Goal: Information Seeking & Learning: Learn about a topic

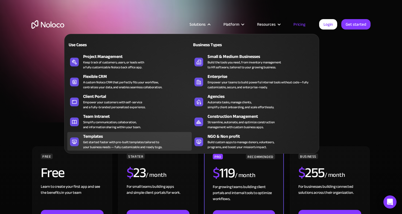
click at [131, 141] on div "Get started faster with pre-built templates tailored to your business needs — f…" at bounding box center [122, 145] width 79 height 10
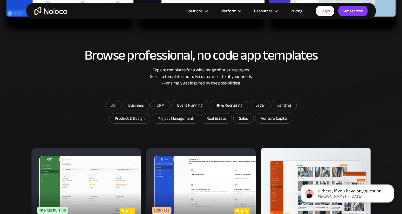
scroll to position [319, 0]
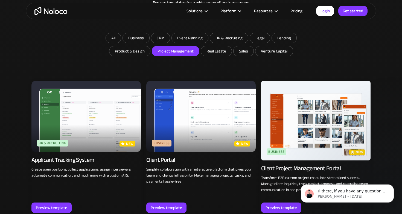
click at [171, 53] on input "Project Management" at bounding box center [175, 51] width 47 height 10
checkbox input "true"
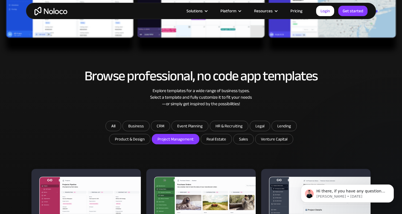
scroll to position [231, 0]
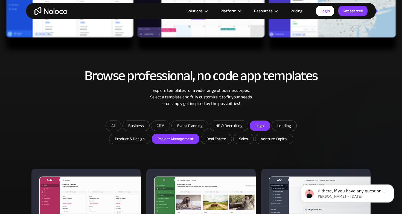
click at [258, 125] on input "Legal" at bounding box center [260, 126] width 20 height 10
checkbox input "true"
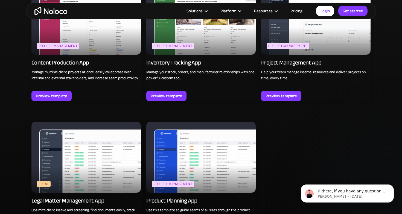
scroll to position [460, 0]
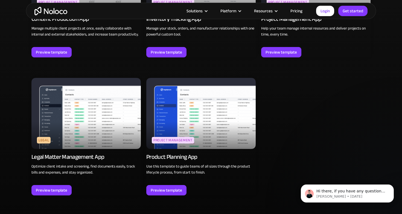
click at [71, 121] on img at bounding box center [85, 113] width 109 height 71
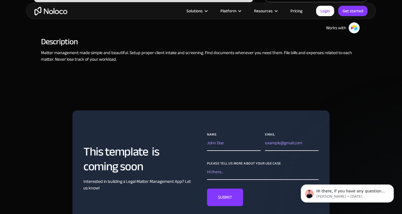
scroll to position [187, 0]
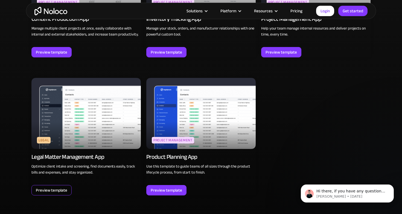
click at [60, 191] on div "Preview template" at bounding box center [51, 190] width 31 height 7
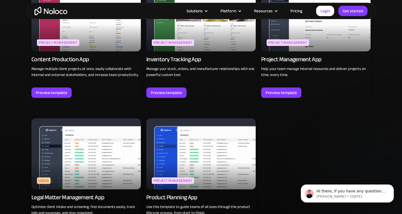
scroll to position [391, 0]
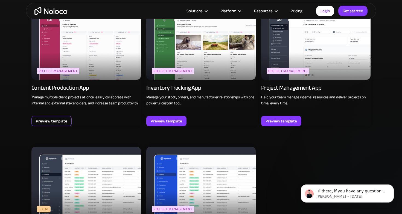
click at [54, 123] on div "Preview template" at bounding box center [51, 121] width 31 height 7
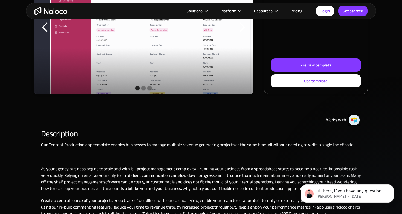
scroll to position [126, 0]
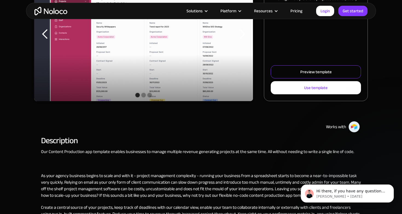
click at [301, 74] on div "Preview template" at bounding box center [315, 71] width 31 height 7
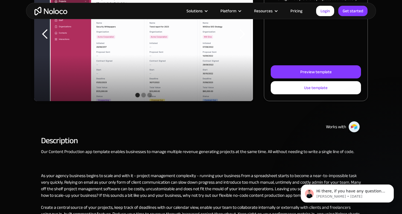
scroll to position [0, 0]
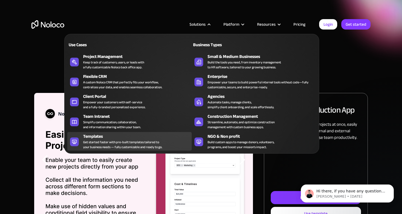
click at [110, 146] on div "Get started faster with pre-built templates tailored to your business needs — f…" at bounding box center [122, 145] width 79 height 10
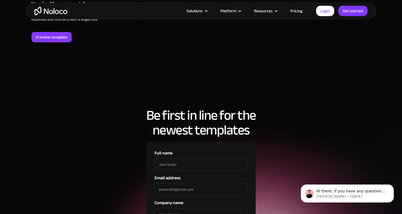
scroll to position [1784, 0]
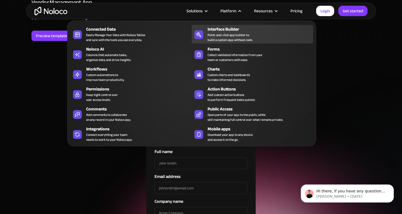
click at [230, 40] on div "Point-and-click app builder to build a custom app without code." at bounding box center [230, 38] width 45 height 10
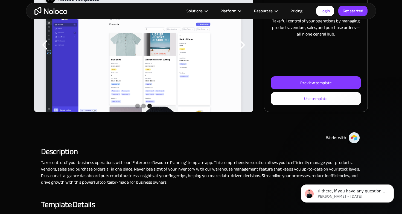
scroll to position [123, 0]
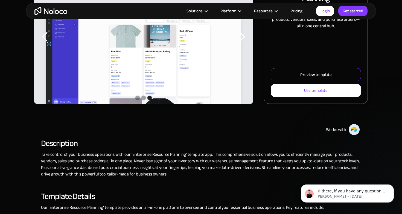
click at [315, 75] on div "Preview template" at bounding box center [315, 74] width 31 height 7
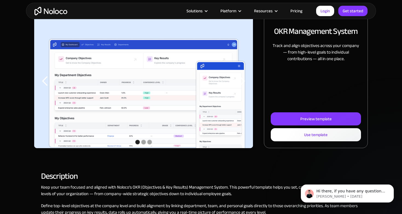
scroll to position [104, 0]
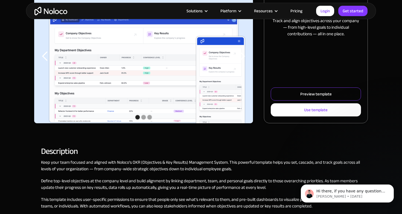
click at [314, 96] on div "Preview template" at bounding box center [315, 94] width 31 height 7
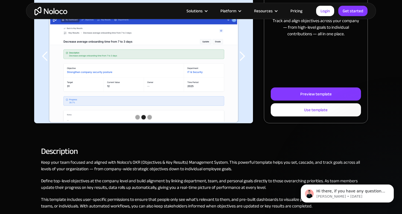
scroll to position [0, 0]
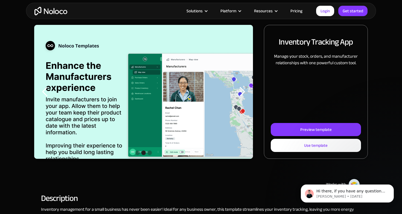
scroll to position [81, 0]
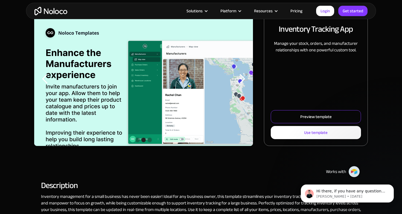
click at [290, 116] on link "Preview template" at bounding box center [316, 116] width 90 height 13
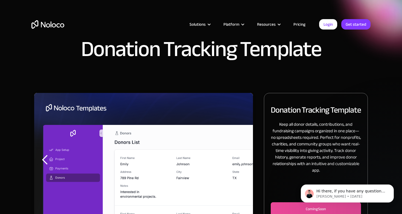
drag, startPoint x: 298, startPoint y: 211, endPoint x: 233, endPoint y: 146, distance: 92.3
click at [293, 173] on html "Hi there, if you have any questions about our pricing, just let us know! Darrag…" at bounding box center [347, 192] width 109 height 38
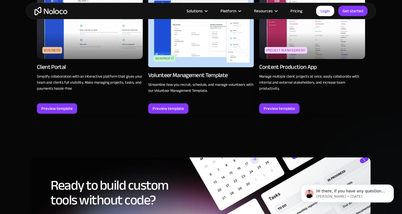
scroll to position [623, 0]
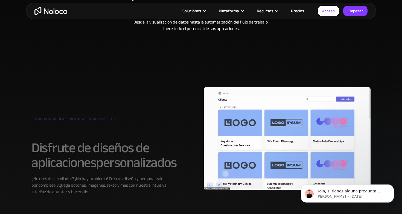
scroll to position [253, 0]
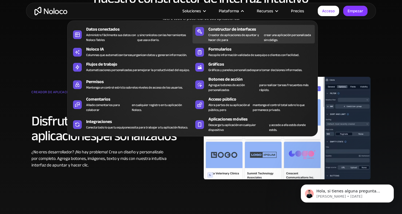
click at [239, 37] on font "Creador de aplicaciones de apuntar y hacer clic para" at bounding box center [233, 37] width 51 height 11
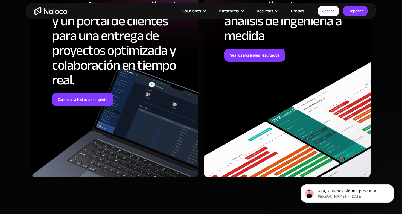
scroll to position [1578, 0]
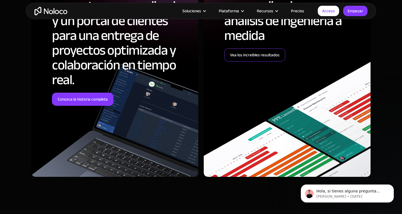
click at [251, 55] on font "Vea los increíbles resultados" at bounding box center [255, 55] width 50 height 8
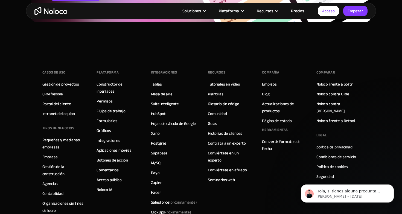
scroll to position [2375, 0]
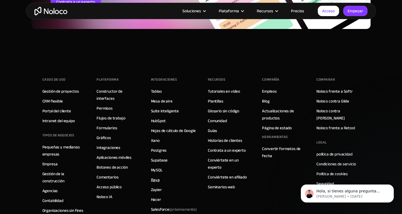
click at [158, 176] on font "Raya" at bounding box center [155, 180] width 9 height 8
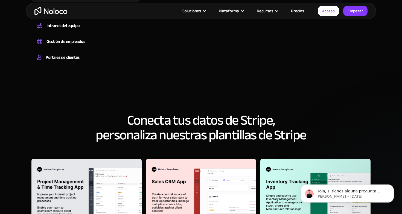
scroll to position [569, 0]
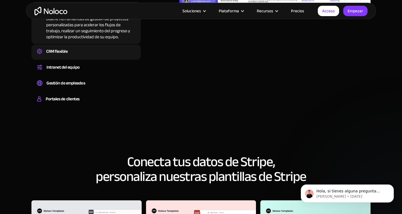
click at [59, 51] on font "CRM flexible" at bounding box center [56, 51] width 21 height 8
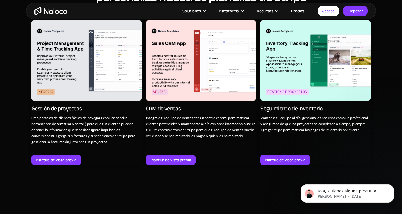
scroll to position [755, 0]
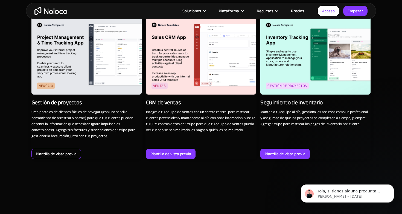
click at [66, 155] on font "Plantilla de vista previa" at bounding box center [56, 154] width 41 height 8
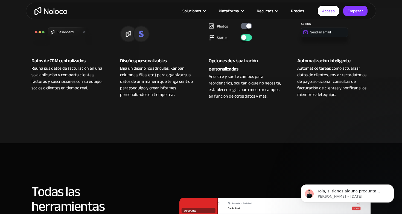
scroll to position [0, 0]
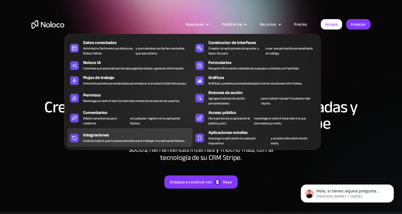
click at [114, 137] on div "Integraciones" at bounding box center [139, 135] width 112 height 7
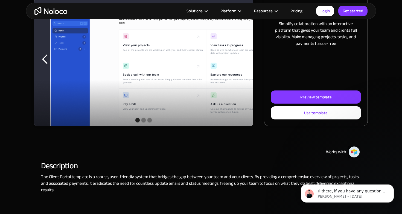
click at [143, 120] on div "Show slide 2 of 3" at bounding box center [143, 120] width 4 height 4
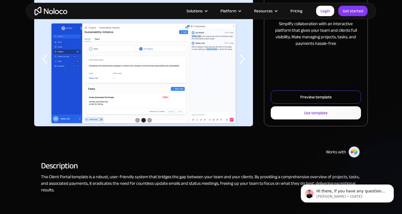
click at [334, 99] on link "Preview template" at bounding box center [316, 97] width 90 height 13
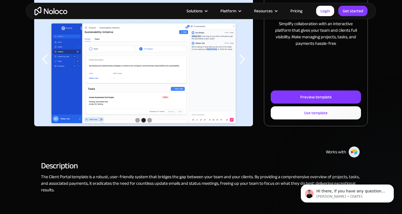
click at [167, 165] on h2 "Description" at bounding box center [201, 165] width 320 height 5
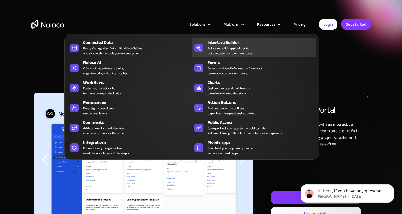
click at [233, 45] on div "Interface Builder" at bounding box center [263, 42] width 111 height 7
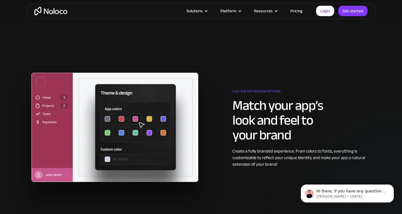
scroll to position [532, 0]
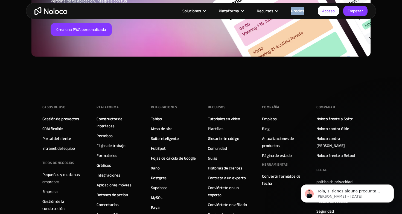
scroll to position [1989, 0]
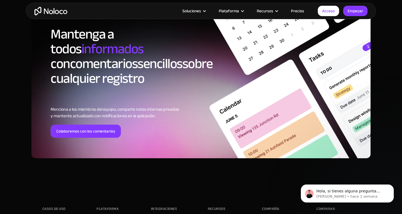
scroll to position [1837, 0]
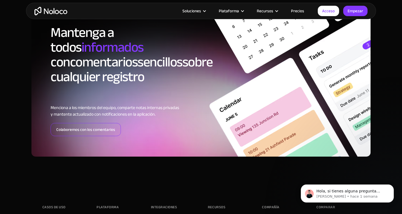
click at [86, 130] on font "Colaboremos con los comentarios" at bounding box center [85, 130] width 59 height 8
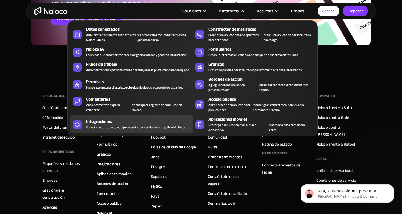
scroll to position [1955, 0]
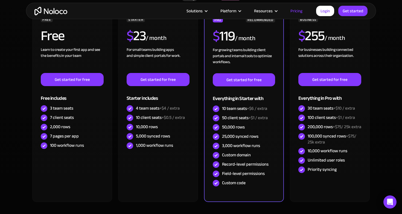
scroll to position [83, 0]
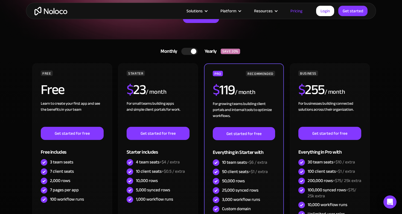
click at [187, 52] on div at bounding box center [189, 51] width 16 height 7
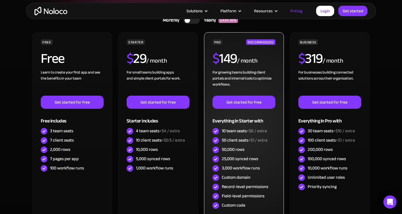
scroll to position [73, 0]
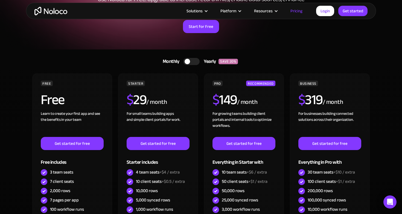
click at [197, 60] on div at bounding box center [191, 61] width 16 height 7
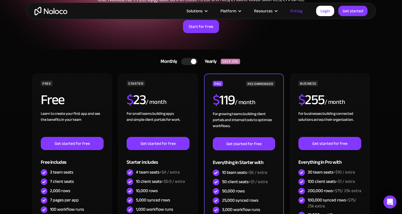
click at [186, 62] on div at bounding box center [189, 61] width 16 height 7
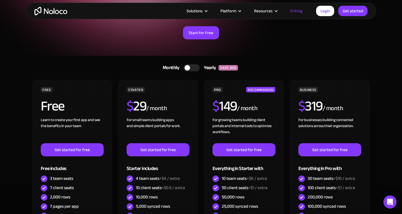
scroll to position [72, 0]
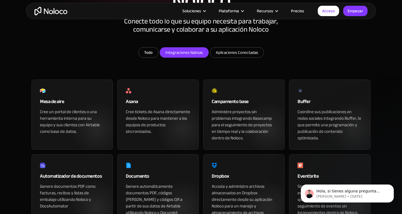
click at [194, 56] on input "Integraciones nativas" at bounding box center [184, 53] width 48 height 10
checkbox input "true"
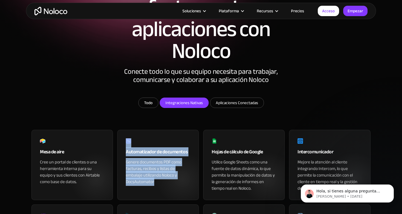
scroll to position [78, 0]
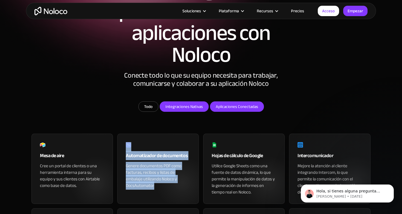
click at [241, 107] on input "Aplicaciones conectadas" at bounding box center [236, 107] width 53 height 10
checkbox input "true"
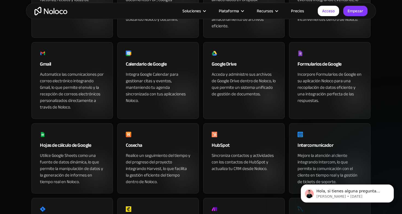
scroll to position [326, 0]
